Goal: Task Accomplishment & Management: Use online tool/utility

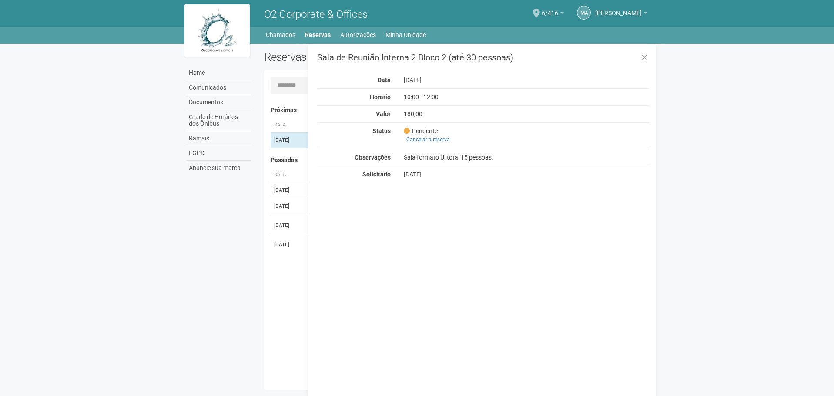
drag, startPoint x: 101, startPoint y: 133, endPoint x: 107, endPoint y: 129, distance: 6.5
click at [101, 133] on body "Aguarde... O2 Corporate & Offices MA Marco Antônio Castro Marco Antônio Castro …" at bounding box center [417, 198] width 834 height 396
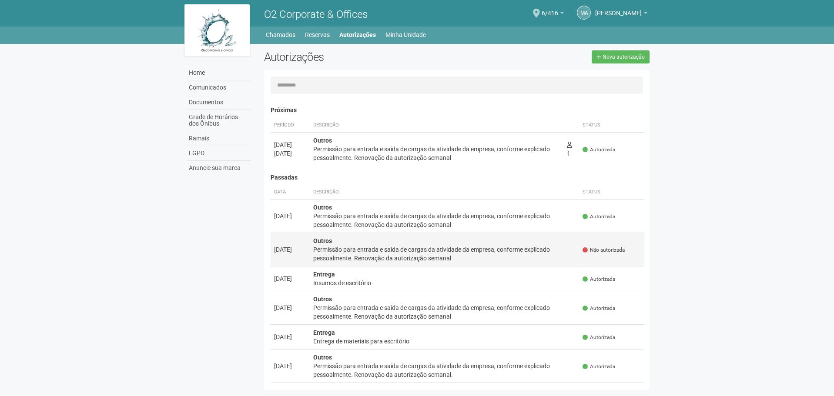
click at [438, 255] on div "Permissão para entrada e saída de cargas da atividade da empresa, conforme expl…" at bounding box center [444, 253] width 263 height 17
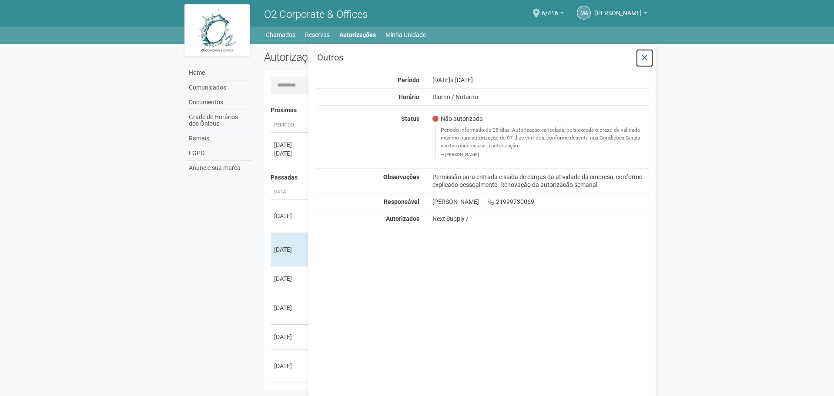
click at [650, 52] on button at bounding box center [645, 58] width 18 height 19
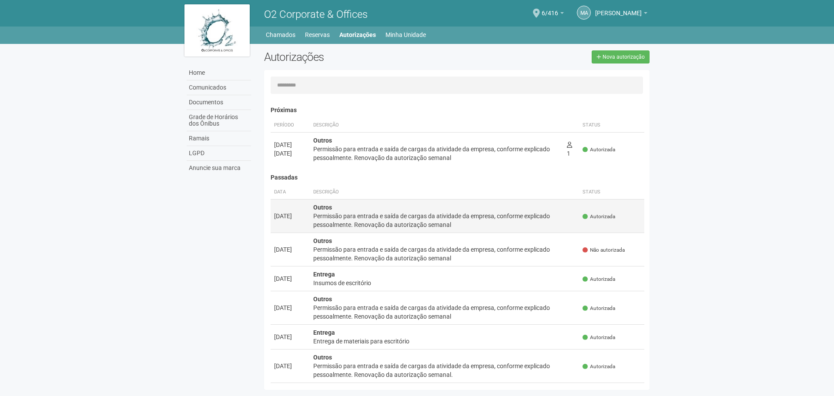
click at [396, 212] on div "Permissão para entrada e saída de cargas da atividade da empresa, conforme expl…" at bounding box center [444, 220] width 263 height 17
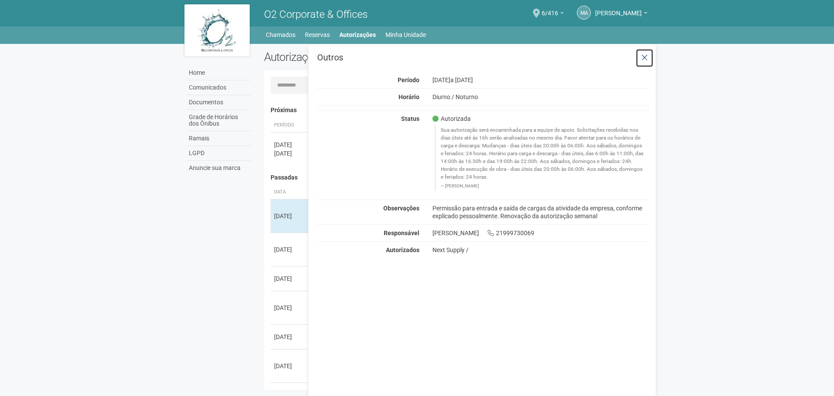
click at [641, 55] on button at bounding box center [645, 58] width 18 height 19
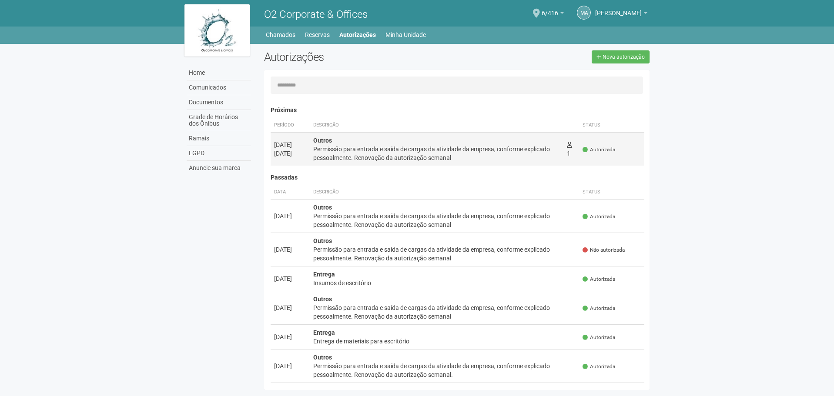
click at [376, 147] on div "Permissão para entrada e saída de cargas da atividade da empresa, conforme expl…" at bounding box center [436, 153] width 247 height 17
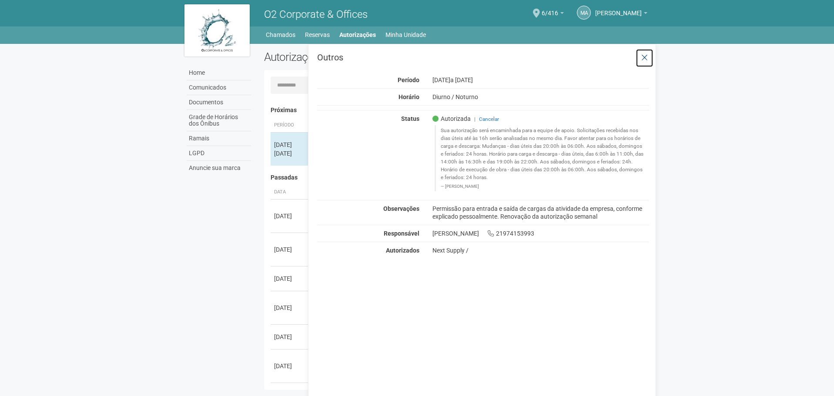
click at [647, 58] on icon at bounding box center [644, 58] width 7 height 9
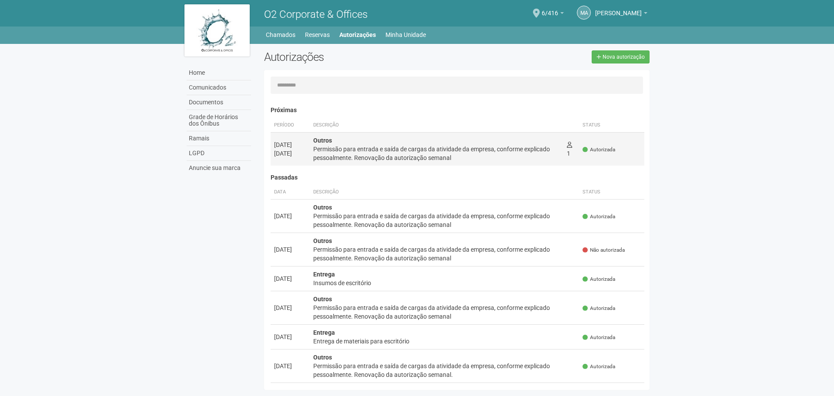
click at [388, 151] on div "Permissão para entrada e saída de cargas da atividade da empresa, conforme expl…" at bounding box center [436, 153] width 247 height 17
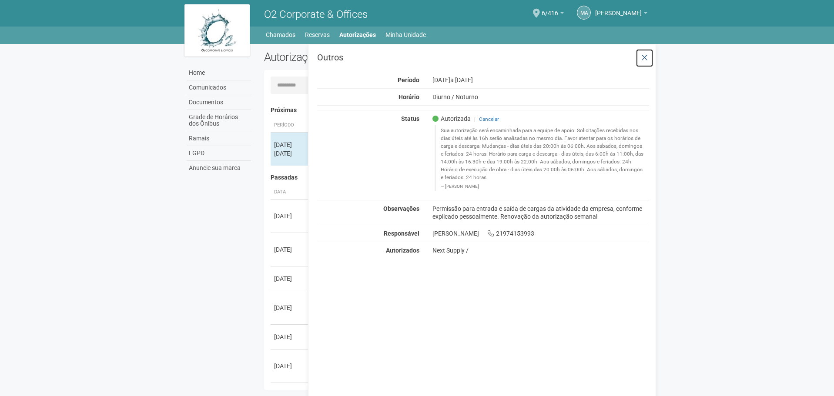
click at [650, 53] on button at bounding box center [645, 58] width 18 height 19
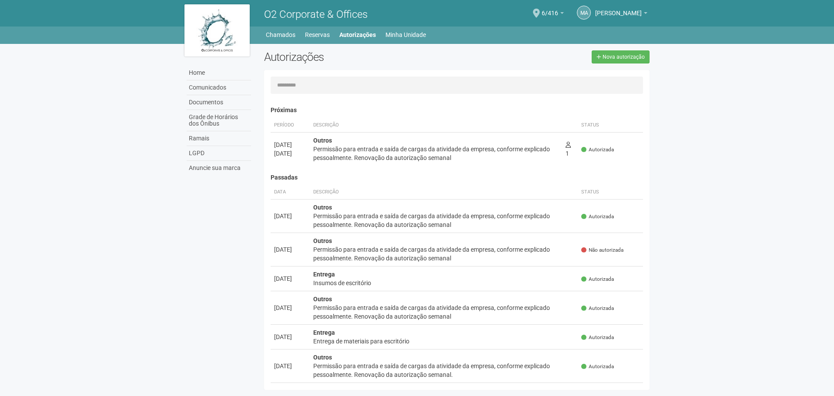
click at [651, 78] on div "Autorizações Nova autorização Carregando... Nenhuma autorização foi solicitada …" at bounding box center [457, 222] width 399 height 344
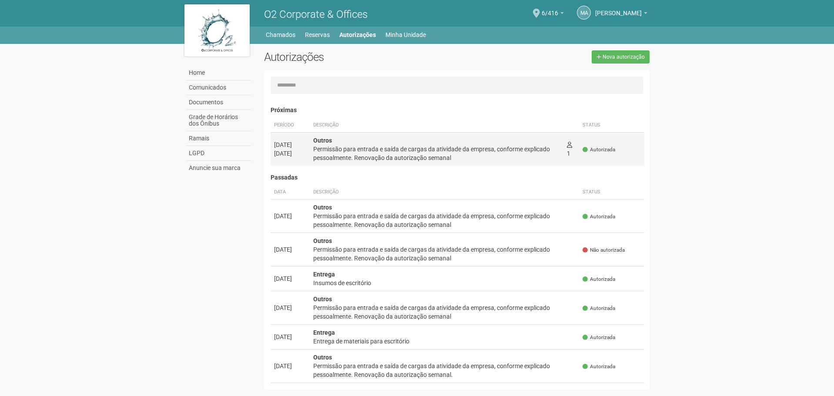
click at [411, 149] on div "Permissão para entrada e saída de cargas da atividade da empresa, conforme expl…" at bounding box center [436, 153] width 247 height 17
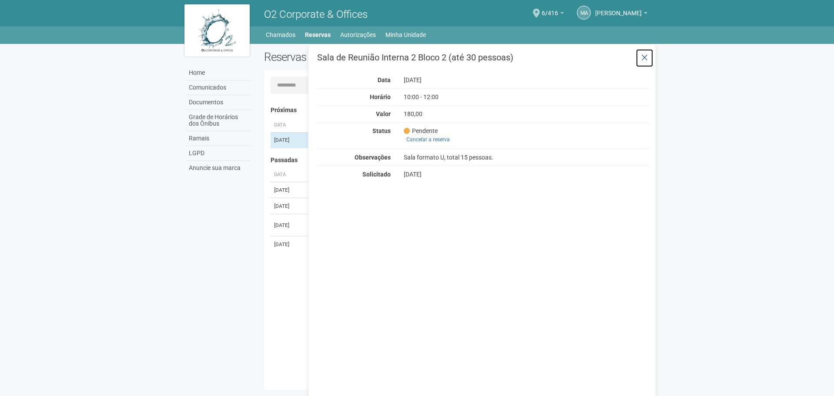
click at [647, 61] on icon at bounding box center [644, 58] width 7 height 9
